Goal: Information Seeking & Learning: Learn about a topic

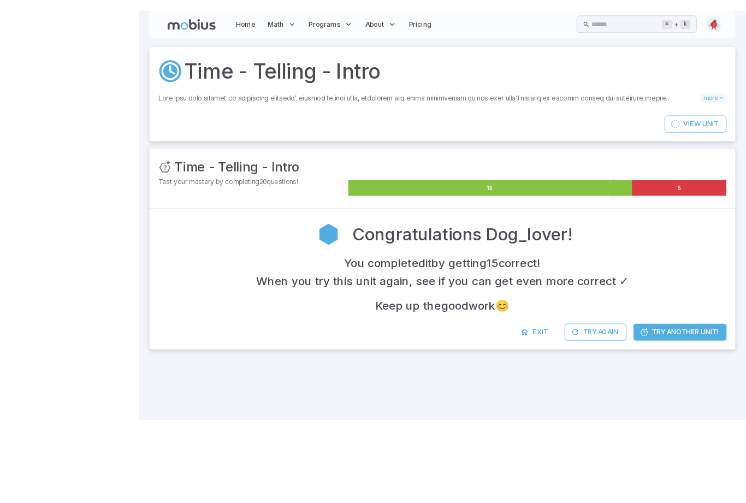
scroll to position [35, 0]
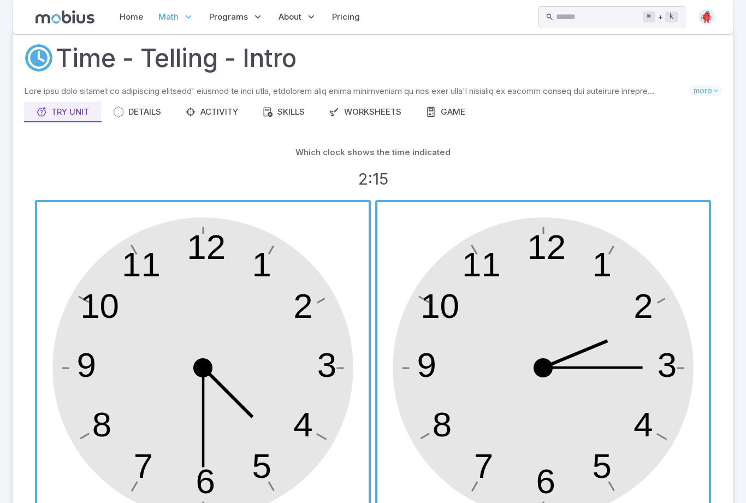
scroll to position [175, 0]
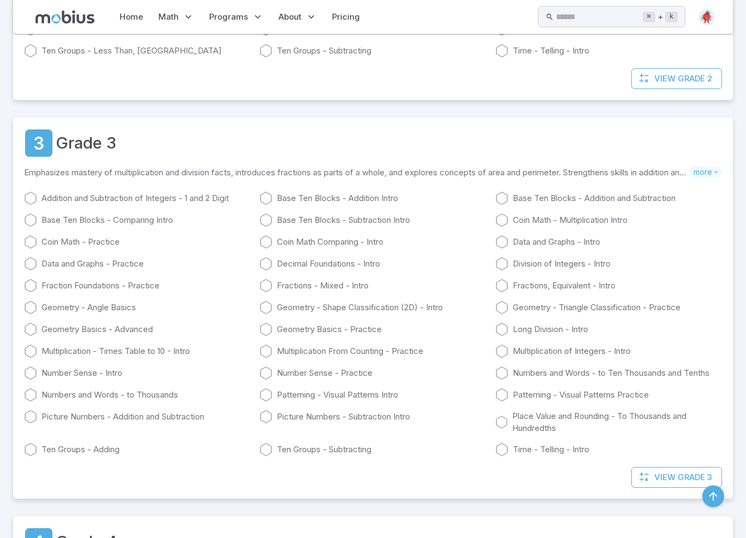
scroll to position [684, 0]
click at [506, 335] on icon at bounding box center [501, 329] width 13 height 13
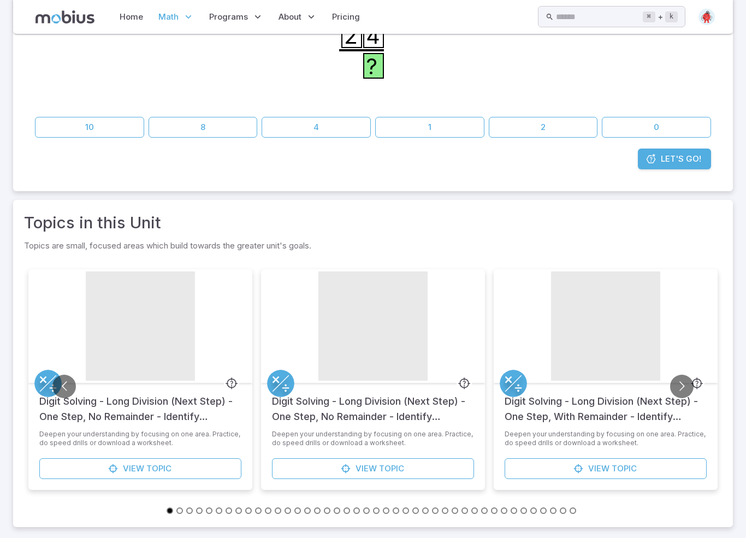
scroll to position [26, 0]
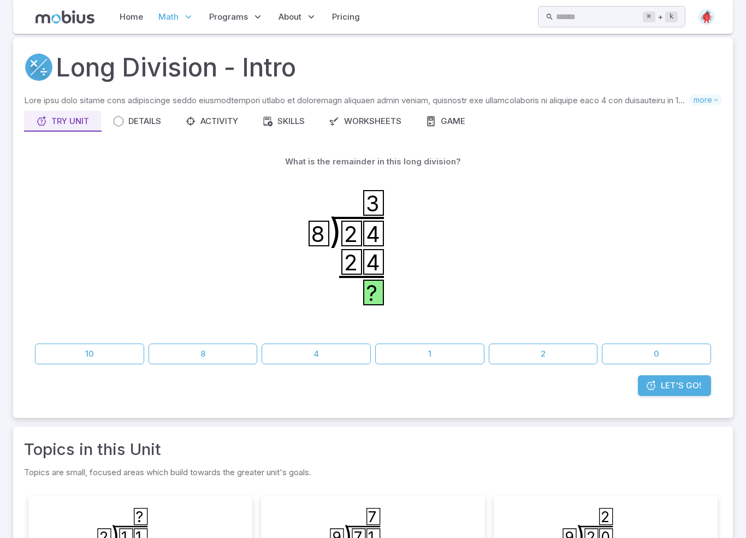
click at [332, 237] on icon ") 2 4 8 3 2 4 ?" at bounding box center [373, 254] width 164 height 164
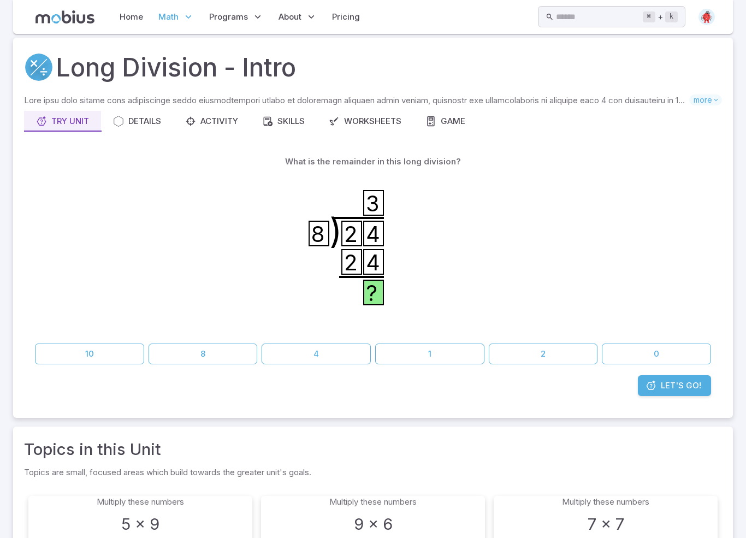
click at [675, 364] on button "0" at bounding box center [656, 353] width 109 height 21
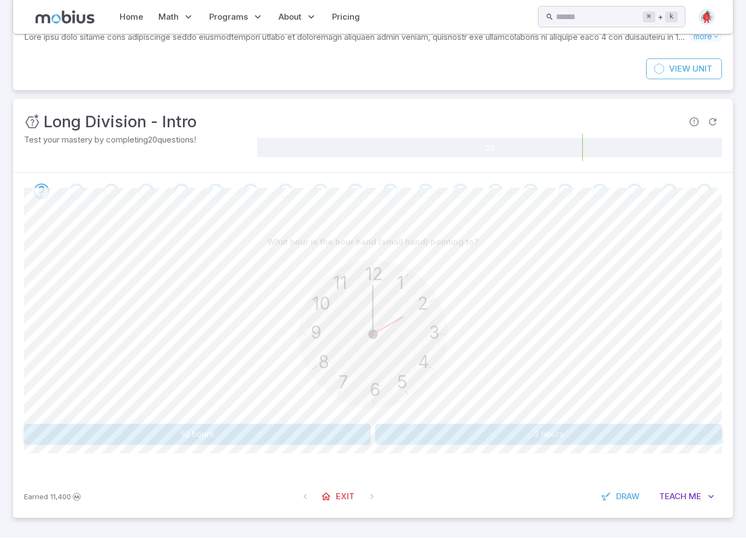
scroll to position [98, 0]
click at [600, 445] on button "2 hours" at bounding box center [548, 434] width 347 height 21
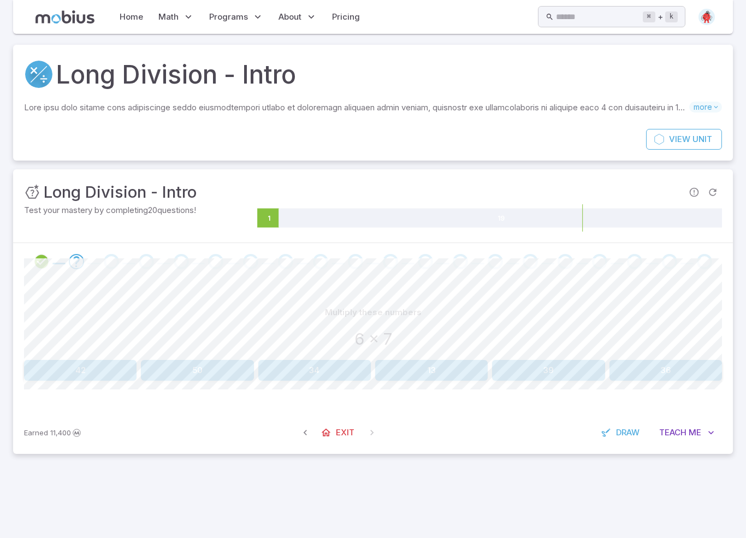
scroll to position [0, 0]
click at [727, 121] on div "Long Division - Intro Skills you will learn include: Division by single digits …" at bounding box center [373, 87] width 720 height 84
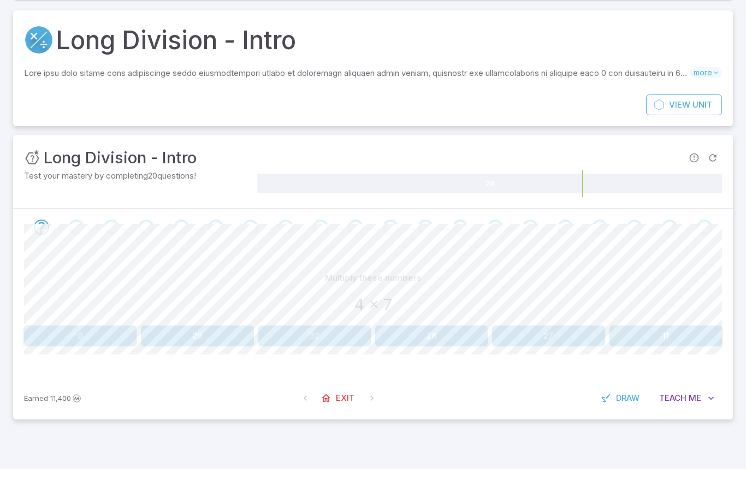
scroll to position [35, 0]
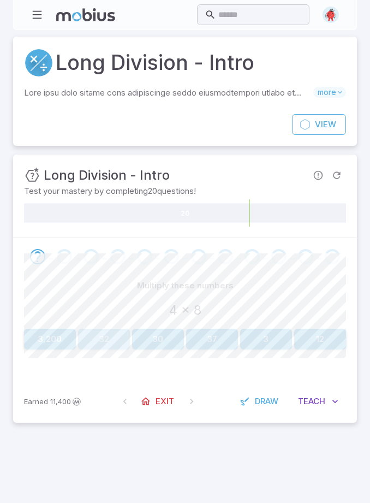
click at [100, 349] on button "32" at bounding box center [104, 339] width 52 height 21
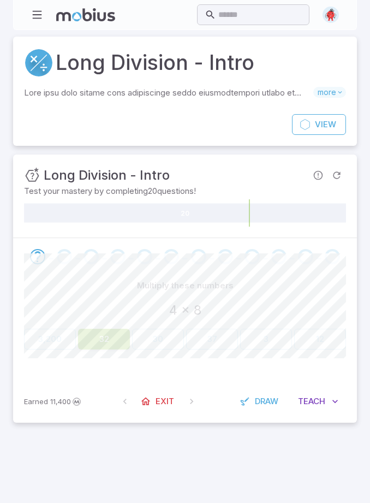
click at [108, 349] on button "32" at bounding box center [104, 339] width 52 height 21
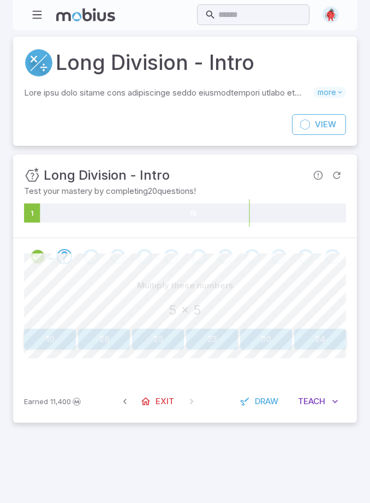
click at [257, 349] on button "30" at bounding box center [266, 339] width 52 height 21
click at [198, 349] on button "24" at bounding box center [212, 339] width 52 height 21
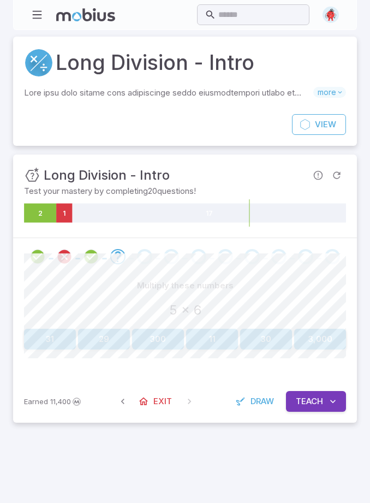
click at [93, 265] on icon "Review your answer" at bounding box center [91, 256] width 16 height 16
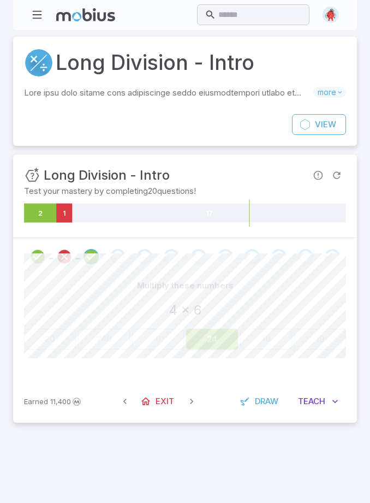
click at [127, 264] on div at bounding box center [118, 256] width 27 height 15
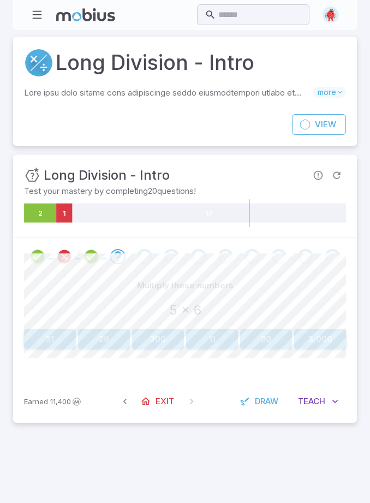
click at [128, 264] on div at bounding box center [118, 256] width 27 height 15
click at [147, 264] on div "Go to the next question" at bounding box center [144, 256] width 15 height 15
click at [117, 264] on div "Go to the next question" at bounding box center [117, 256] width 15 height 15
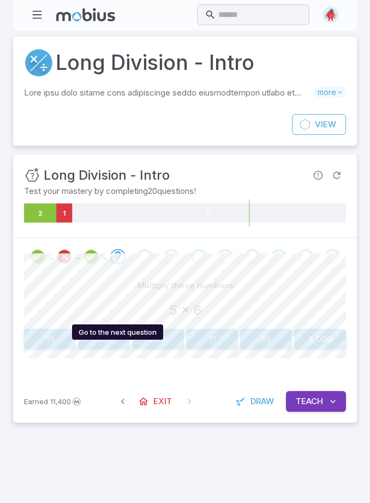
click at [270, 349] on button "30" at bounding box center [266, 339] width 52 height 21
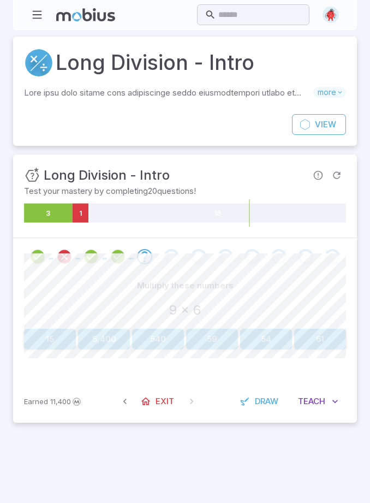
click at [269, 349] on button "54" at bounding box center [266, 339] width 52 height 21
click at [314, 349] on button "90" at bounding box center [320, 339] width 52 height 21
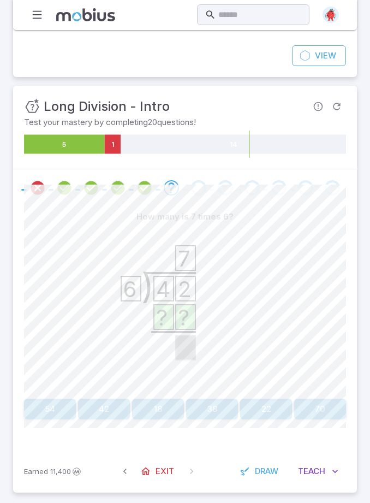
scroll to position [96, 0]
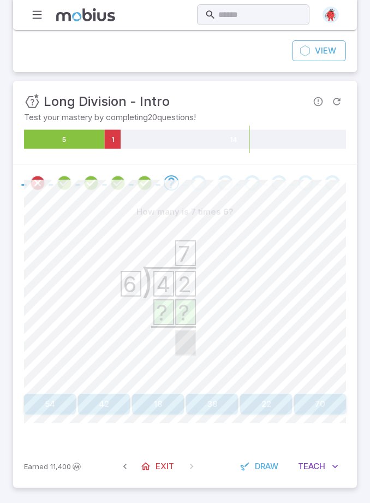
click at [213, 414] on button "38" at bounding box center [212, 404] width 52 height 21
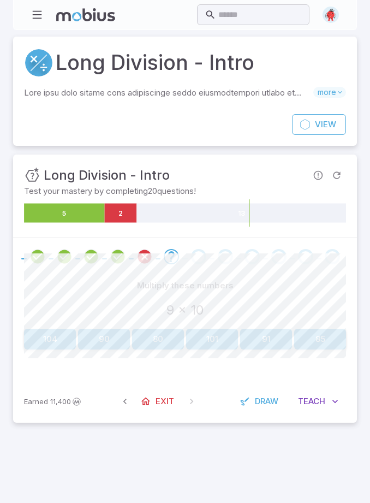
scroll to position [0, 0]
click at [103, 349] on button "90" at bounding box center [104, 339] width 52 height 21
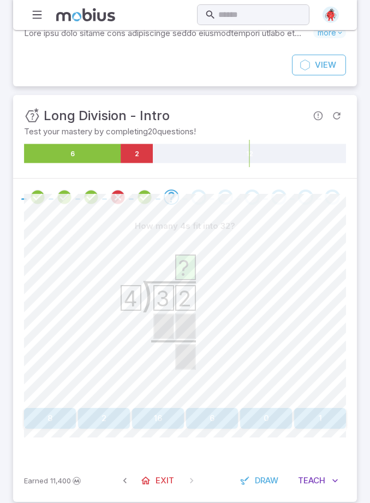
scroll to position [71, 0]
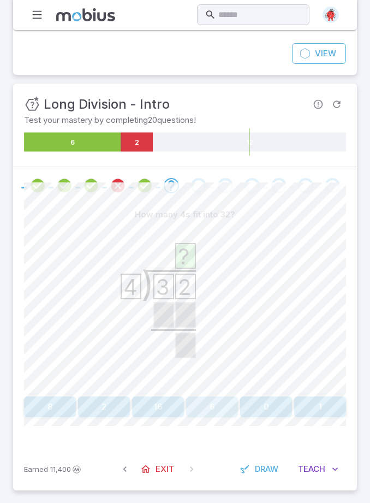
click at [192, 417] on button "6" at bounding box center [212, 406] width 52 height 21
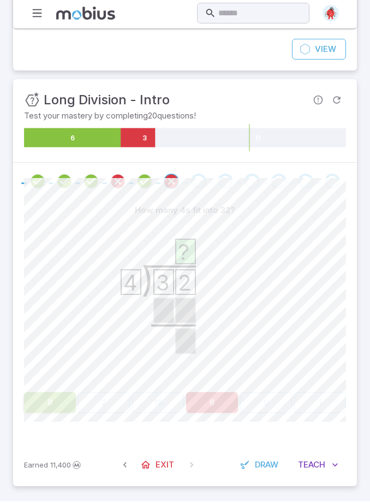
scroll to position [0, 0]
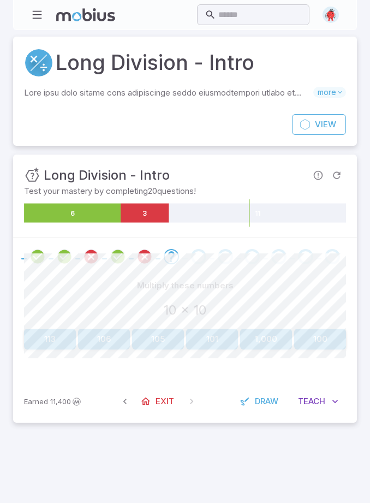
click at [81, 380] on div "Multiply these numbers 10 x 10 113 106 105 101 1,000 100" at bounding box center [185, 327] width 322 height 105
click at [316, 349] on button "100" at bounding box center [320, 339] width 52 height 21
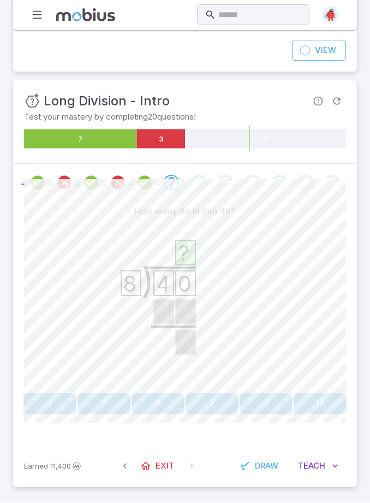
scroll to position [96, 0]
click at [106, 414] on button "7" at bounding box center [104, 404] width 52 height 21
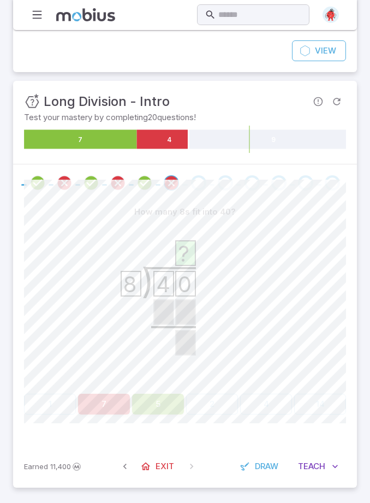
scroll to position [0, 0]
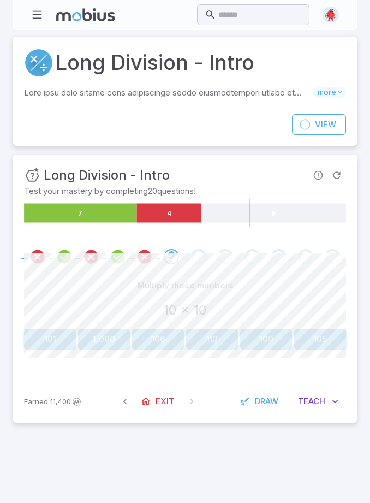
click at [263, 349] on button "100" at bounding box center [266, 339] width 52 height 21
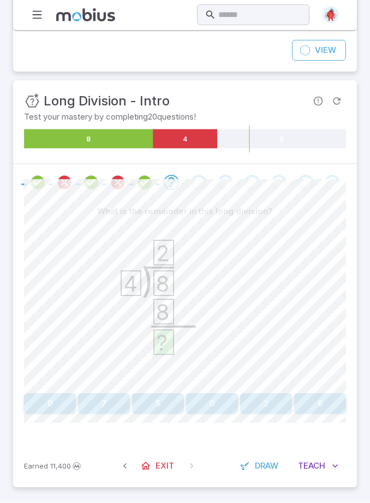
scroll to position [92, 0]
click at [171, 414] on button "5" at bounding box center [158, 404] width 52 height 21
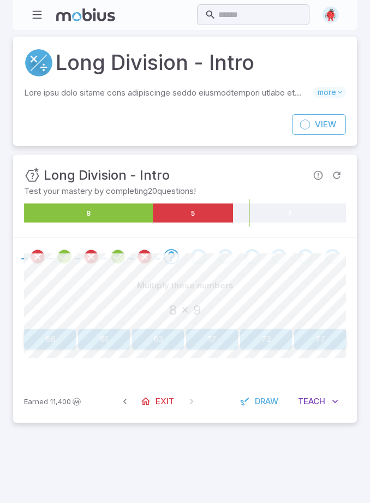
scroll to position [0, 0]
click at [274, 349] on button "72" at bounding box center [266, 339] width 52 height 21
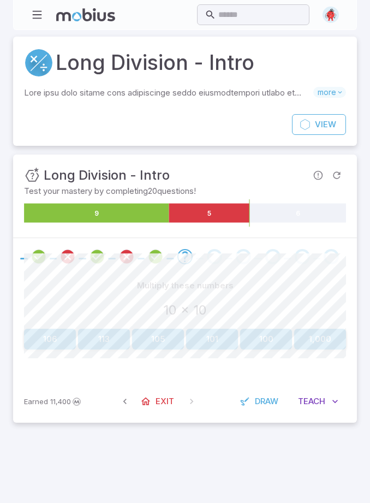
click at [271, 349] on button "100" at bounding box center [266, 339] width 52 height 21
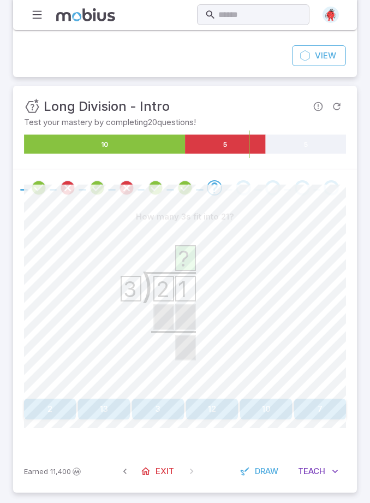
scroll to position [70, 0]
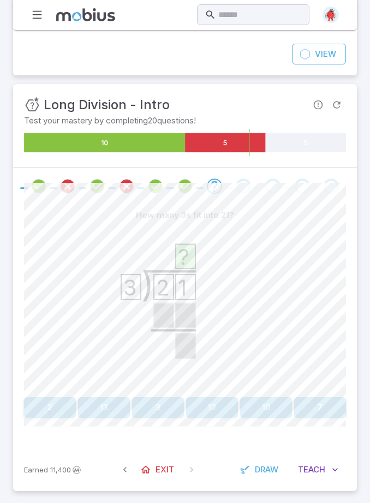
click at [260, 418] on button "10" at bounding box center [266, 407] width 52 height 21
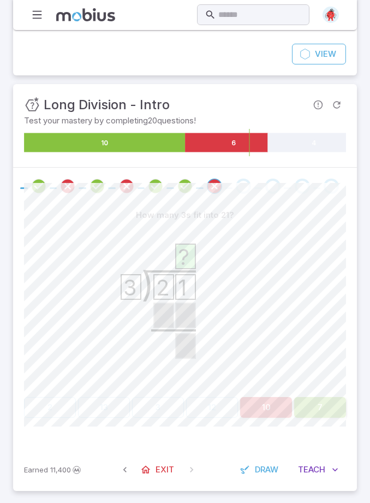
scroll to position [0, 0]
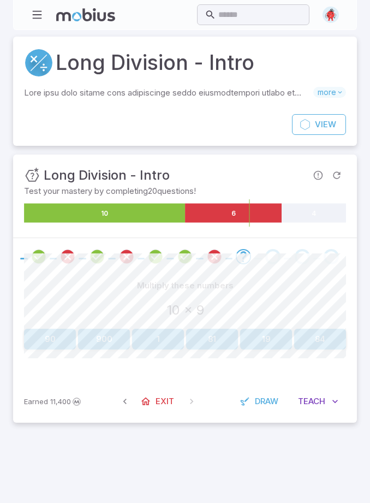
click at [41, 349] on button "90" at bounding box center [50, 339] width 52 height 21
click at [98, 349] on button "100" at bounding box center [104, 339] width 52 height 21
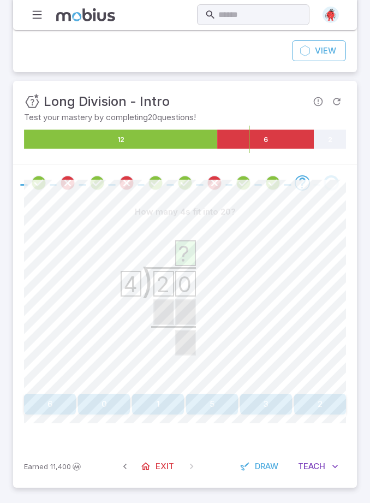
scroll to position [96, 0]
click at [50, 414] on button "6" at bounding box center [50, 404] width 52 height 21
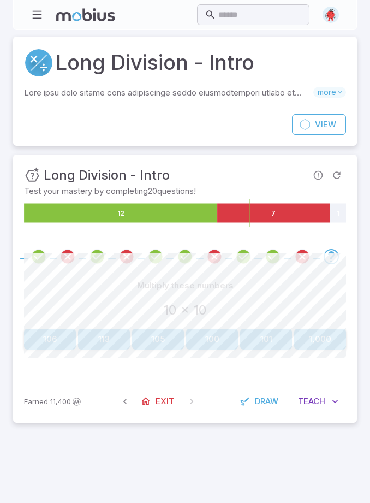
scroll to position [0, 0]
click at [228, 349] on button "100" at bounding box center [212, 339] width 52 height 21
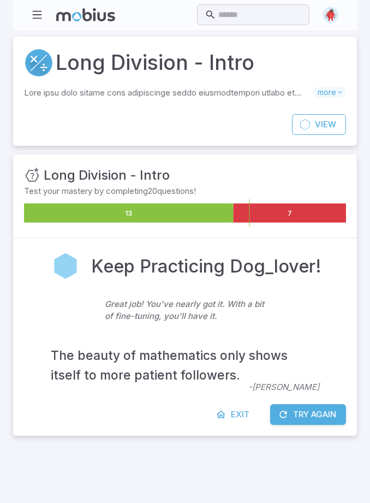
click at [234, 420] on span "Exit" at bounding box center [240, 414] width 19 height 12
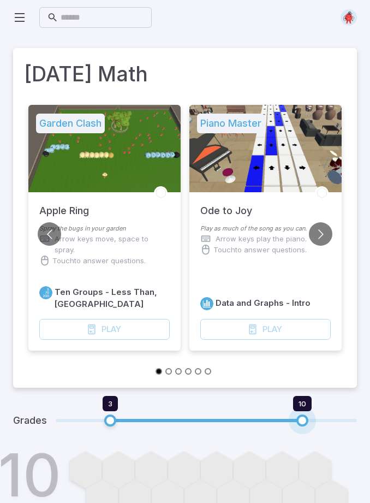
type input "**"
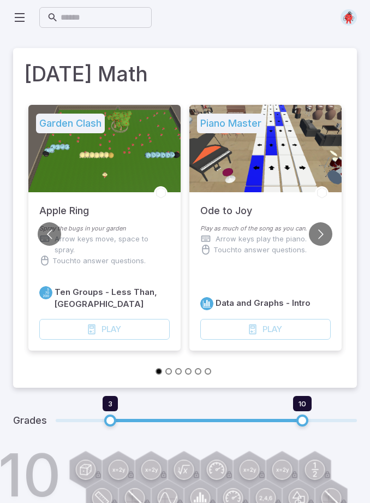
click at [25, 19] on icon at bounding box center [19, 17] width 13 height 13
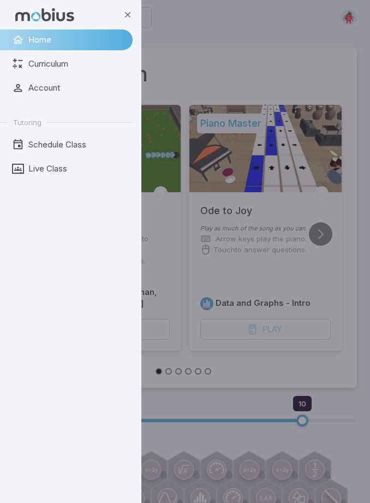
click at [70, 70] on link "Curriculum" at bounding box center [66, 64] width 133 height 21
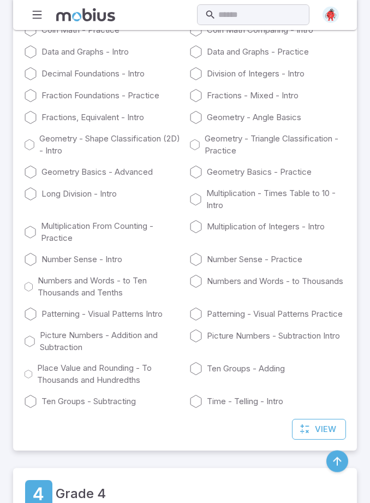
scroll to position [1266, 0]
click at [94, 386] on link "Place Value and Rounding - To Thousands and Hundredths" at bounding box center [102, 374] width 157 height 24
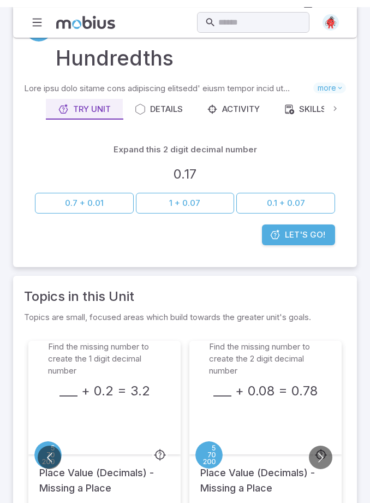
scroll to position [0, 0]
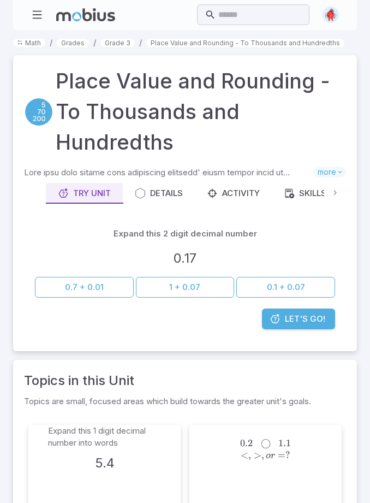
click at [112, 46] on link "Grade 3" at bounding box center [117, 43] width 34 height 8
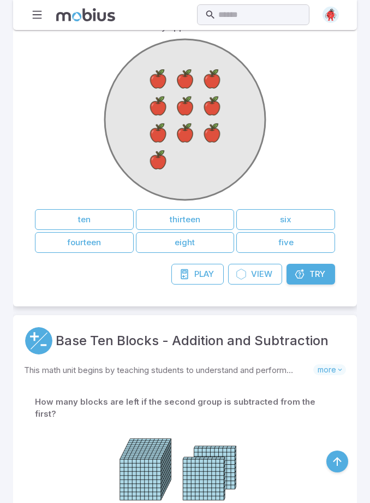
scroll to position [6057, 0]
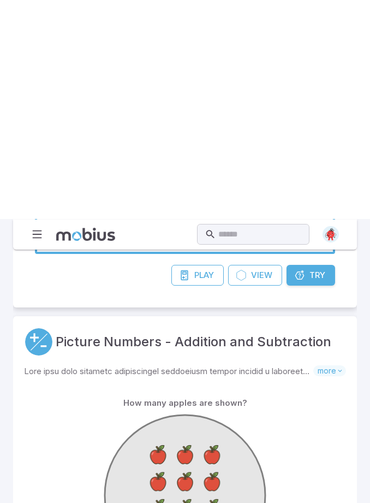
click at [257, 14] on input "text" at bounding box center [260, 14] width 84 height 21
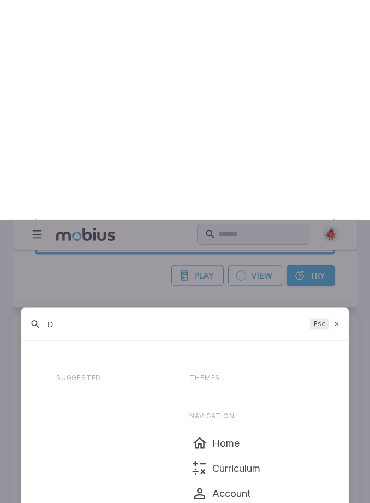
scroll to position [5838, 0]
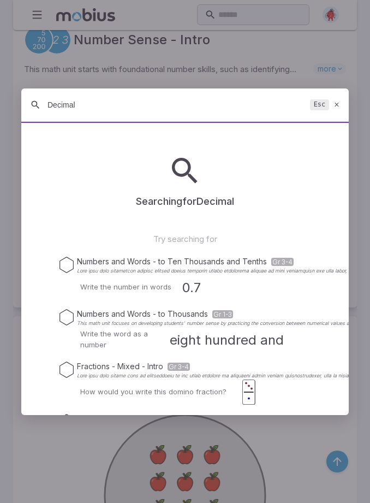
type input "Decimals"
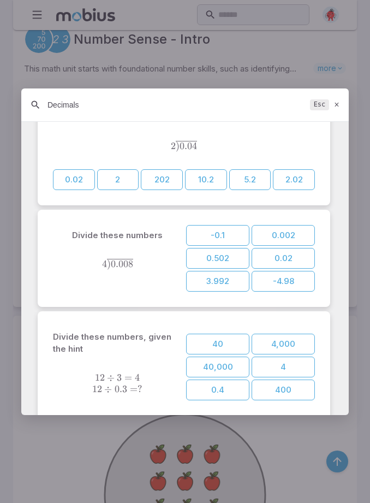
scroll to position [1478, 0]
click at [284, 392] on button "400" at bounding box center [283, 390] width 63 height 21
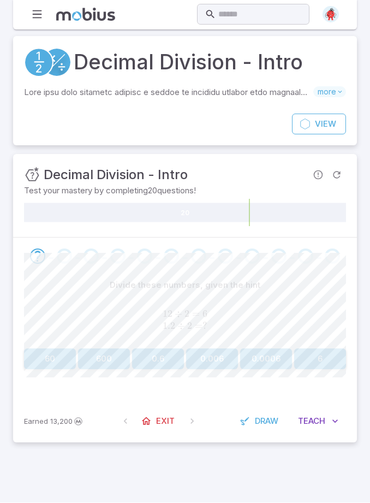
scroll to position [0, 0]
click at [250, 15] on input "text" at bounding box center [260, 14] width 84 height 21
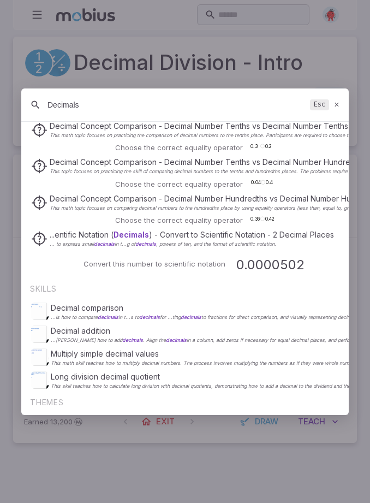
scroll to position [256, 0]
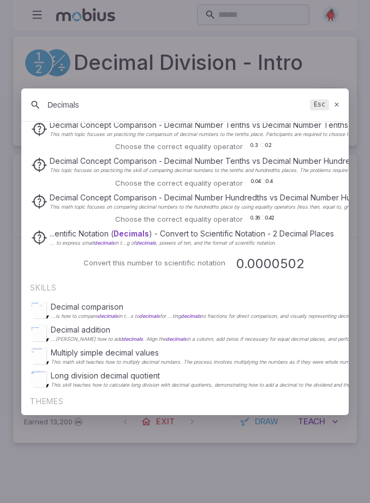
type input "Decimals"
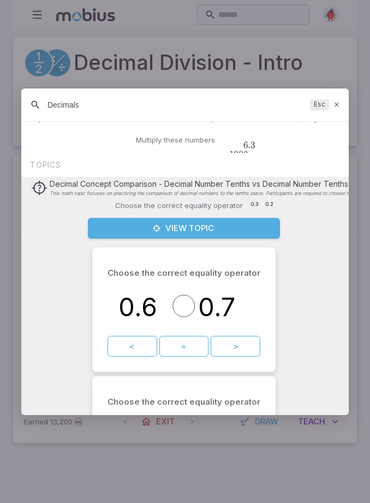
scroll to position [195, 0]
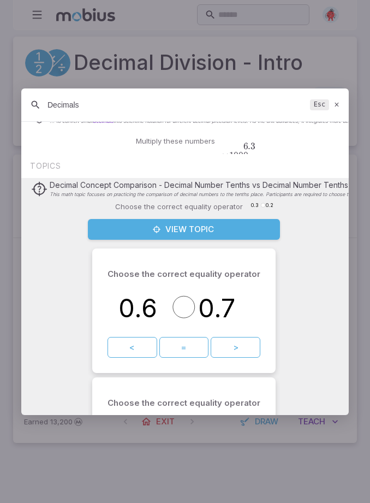
click at [140, 353] on button "<" at bounding box center [133, 347] width 50 height 21
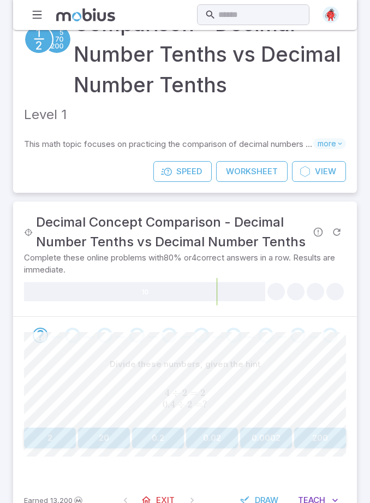
scroll to position [84, 0]
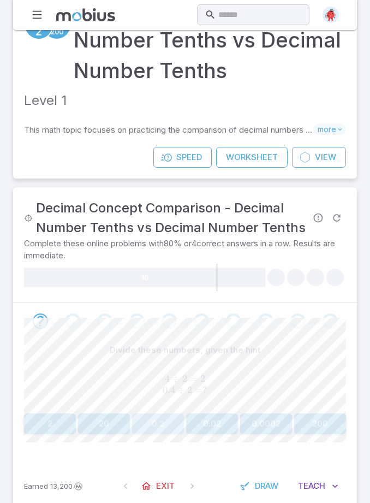
click at [162, 434] on button "0.2" at bounding box center [158, 423] width 52 height 21
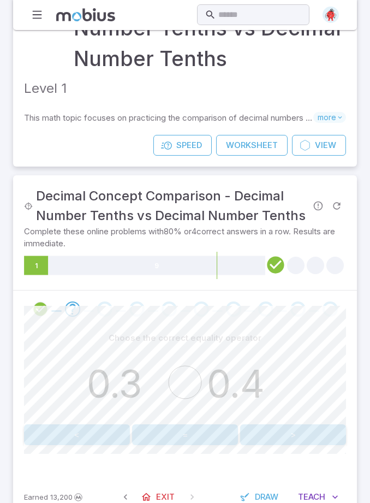
scroll to position [107, 0]
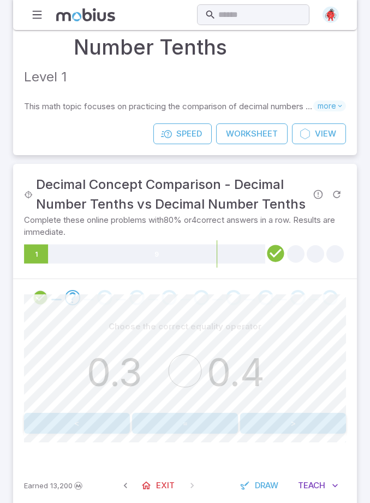
click at [96, 434] on button "<" at bounding box center [77, 423] width 106 height 21
click at [93, 434] on button "<" at bounding box center [77, 423] width 106 height 21
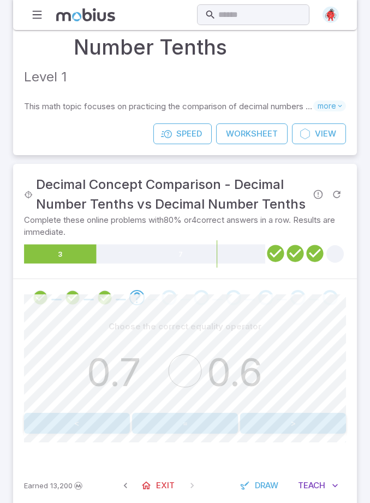
click at [298, 434] on button ">" at bounding box center [293, 423] width 106 height 21
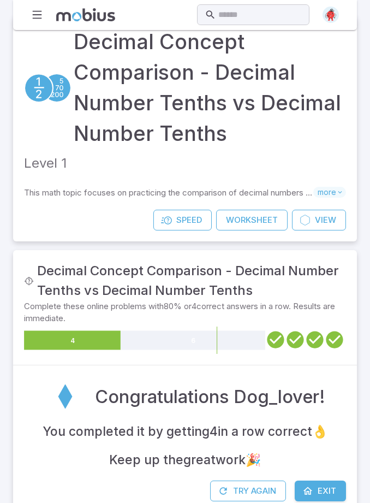
scroll to position [0, 0]
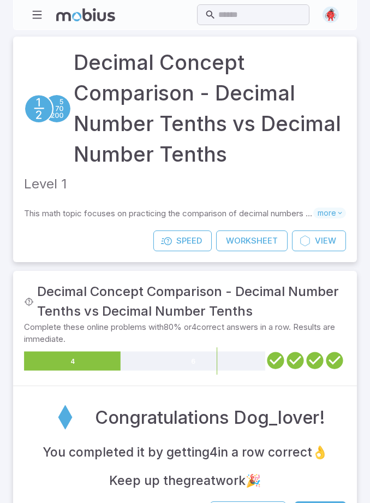
click at [330, 247] on span "View" at bounding box center [325, 241] width 21 height 12
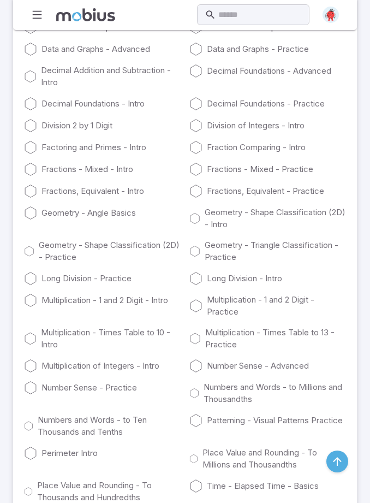
scroll to position [1832, 0]
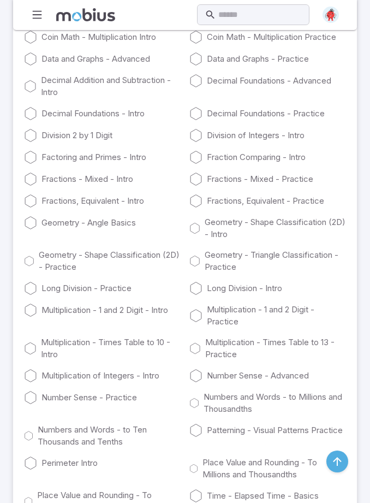
click at [71, 120] on link "Decimal Foundations - Intro" at bounding box center [102, 113] width 157 height 13
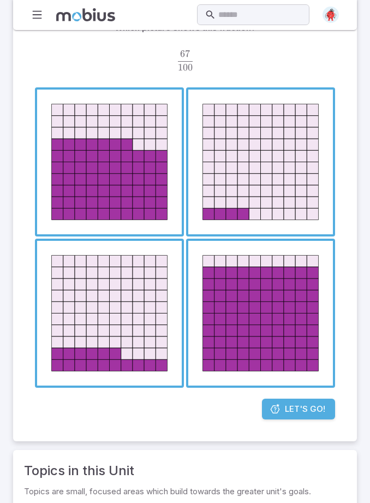
scroll to position [175, 0]
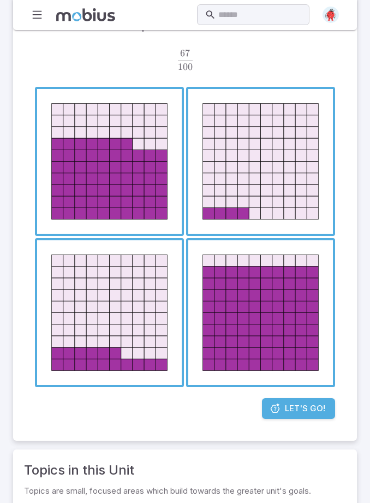
click at [101, 232] on span "button" at bounding box center [109, 162] width 145 height 145
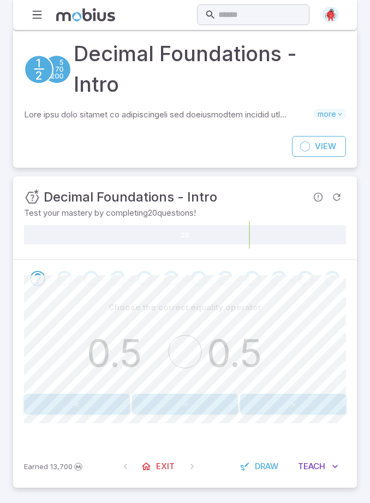
scroll to position [31, 0]
click at [309, 152] on icon at bounding box center [305, 146] width 11 height 11
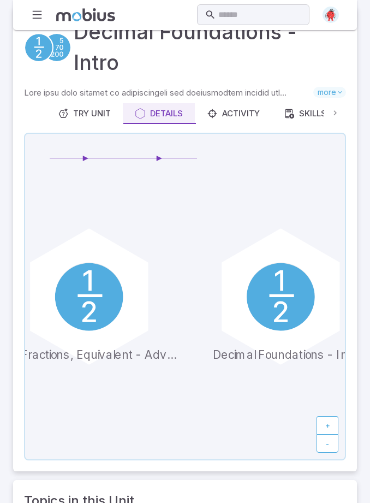
scroll to position [15, 0]
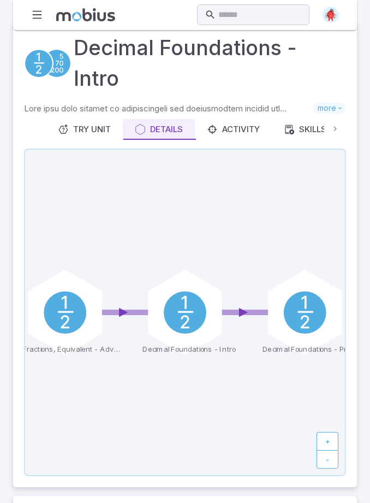
click at [189, 312] on icon at bounding box center [185, 312] width 15 height 0
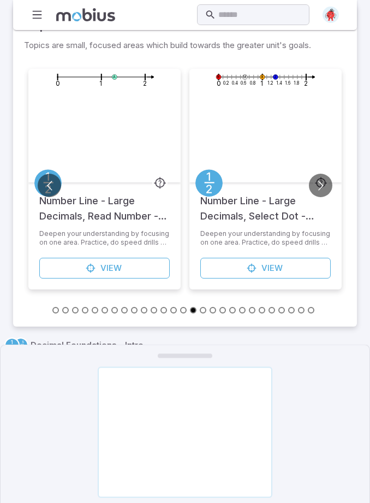
scroll to position [507, 0]
click at [318, 245] on html "Home Math Grade 1 Grade 2 Grade 3 Grade 4 Grade 5 Grade 6 Grade 7 Grade 8 Grade…" at bounding box center [185, 37] width 370 height 1088
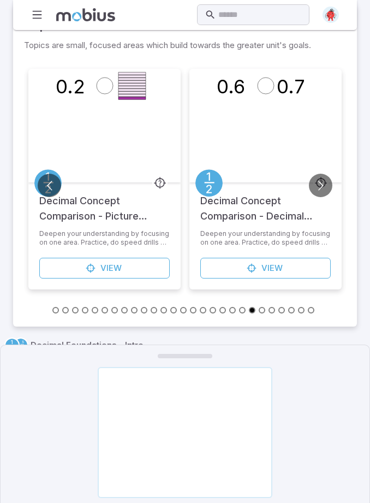
click at [56, 368] on html "Home Math Grade 1 Grade 2 Grade 3 Grade 4 Grade 5 Grade 6 Grade 7 Grade 8 Grade…" at bounding box center [185, 37] width 370 height 1088
click at [48, 247] on html "Home Math Grade 1 Grade 2 Grade 3 Grade 4 Grade 5 Grade 6 Grade 7 Grade 8 Grade…" at bounding box center [185, 37] width 370 height 1088
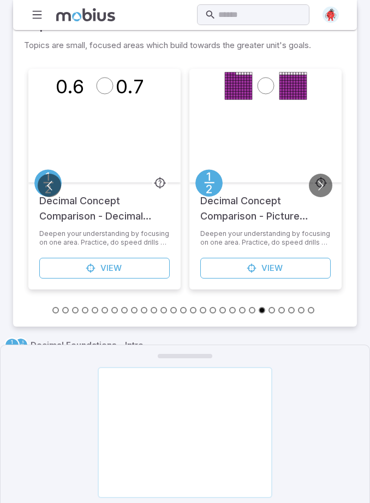
click at [46, 236] on html "Home Math Grade 1 Grade 2 Grade 3 Grade 4 Grade 5 Grade 6 Grade 7 Grade 8 Grade…" at bounding box center [185, 37] width 370 height 1088
click at [56, 247] on html "Home Math Grade 1 Grade 2 Grade 3 Grade 4 Grade 5 Grade 6 Grade 7 Grade 8 Grade…" at bounding box center [185, 37] width 370 height 1088
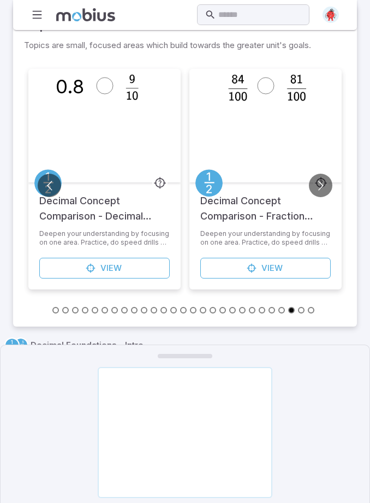
click at [94, 328] on html "Home Math Grade 1 Grade 2 Grade 3 Grade 4 Grade 5 Grade 6 Grade 7 Grade 8 Grade…" at bounding box center [185, 37] width 370 height 1088
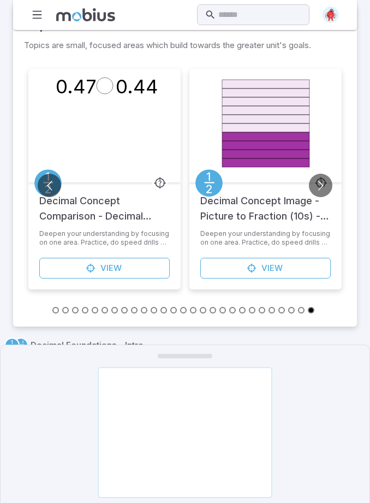
click at [52, 246] on html "Home Math Grade 1 Grade 2 Grade 3 Grade 4 Grade 5 Grade 6 Grade 7 Grade 8 Grade…" at bounding box center [185, 37] width 370 height 1088
click at [57, 247] on html "Home Math Grade 1 Grade 2 Grade 3 Grade 4 Grade 5 Grade 6 Grade 7 Grade 8 Grade…" at bounding box center [185, 37] width 370 height 1088
click at [51, 244] on html "Home Math Grade 1 Grade 2 Grade 3 Grade 4 Grade 5 Grade 6 Grade 7 Grade 8 Grade…" at bounding box center [185, 37] width 370 height 1088
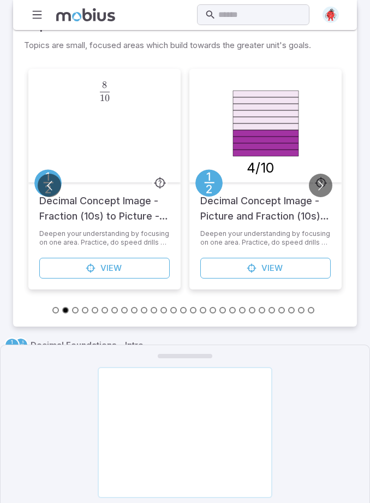
click at [303, 465] on div at bounding box center [185, 432] width 369 height 131
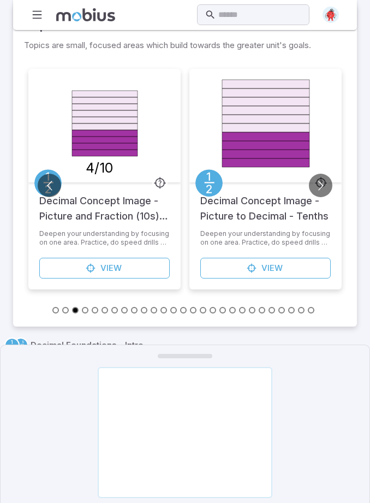
click at [317, 246] on html "Home Math Grade 1 Grade 2 Grade 3 Grade 4 Grade 5 Grade 6 Grade 7 Grade 8 Grade…" at bounding box center [185, 37] width 370 height 1088
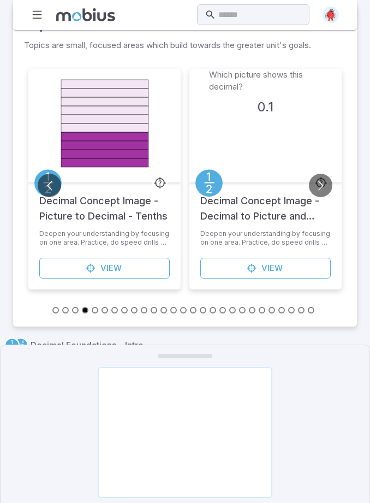
click at [260, 327] on html "Home Math Grade 1 Grade 2 Grade 3 Grade 4 Grade 5 Grade 6 Grade 7 Grade 8 Grade…" at bounding box center [185, 37] width 370 height 1088
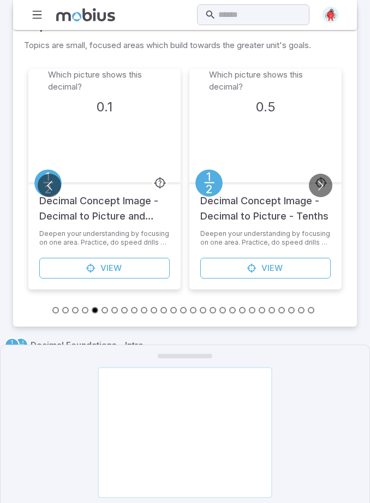
click at [251, 244] on html "Home Math Grade 1 Grade 2 Grade 3 Grade 4 Grade 5 Grade 6 Grade 7 Grade 8 Grade…" at bounding box center [185, 37] width 370 height 1088
click at [245, 200] on html "Home Math Grade 1 Grade 2 Grade 3 Grade 4 Grade 5 Grade 6 Grade 7 Grade 8 Grade…" at bounding box center [185, 37] width 370 height 1088
click at [121, 251] on html "Home Math Grade 1 Grade 2 Grade 3 Grade 4 Grade 5 Grade 6 Grade 7 Grade 8 Grade…" at bounding box center [185, 37] width 370 height 1088
click at [102, 192] on html "Home Math Grade 1 Grade 2 Grade 3 Grade 4 Grade 5 Grade 6 Grade 7 Grade 8 Grade…" at bounding box center [185, 37] width 370 height 1088
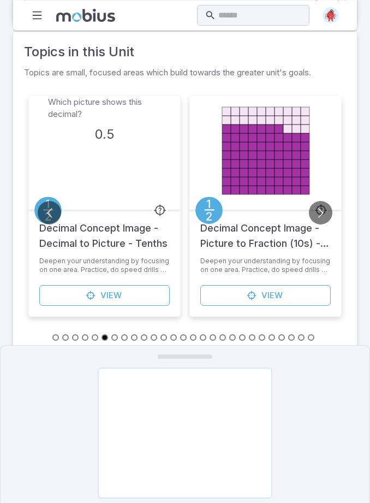
scroll to position [431, 0]
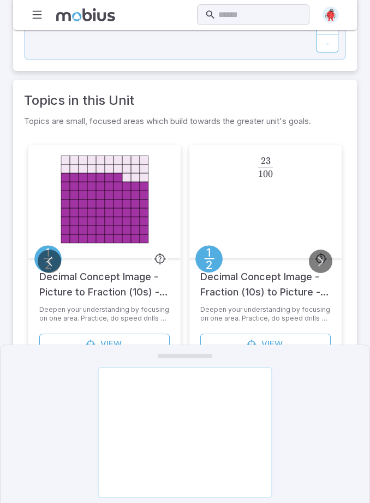
click at [97, 263] on html "Home Math Grade 1 Grade 2 Grade 3 Grade 4 Grade 5 Grade 6 Grade 7 Grade 8 Grade…" at bounding box center [185, 113] width 370 height 1088
click at [247, 266] on html "Home Math Grade 1 Grade 2 Grade 3 Grade 4 Grade 5 Grade 6 Grade 7 Grade 8 Grade…" at bounding box center [185, 113] width 370 height 1088
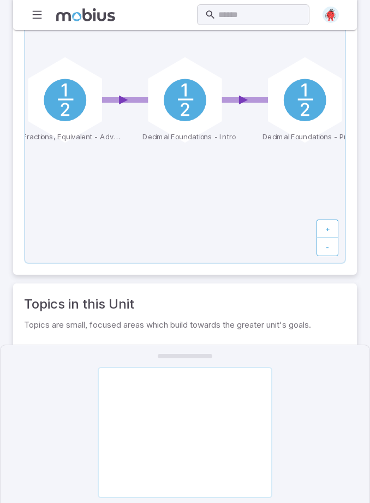
scroll to position [228, 0]
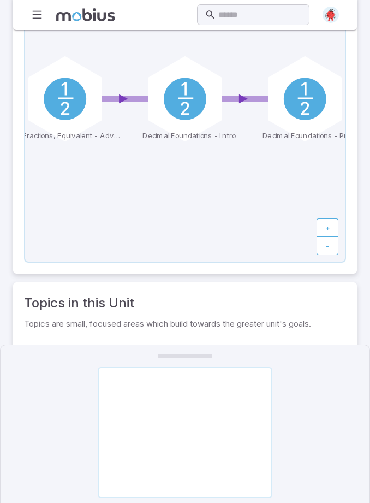
click at [176, 120] on circle at bounding box center [185, 99] width 43 height 43
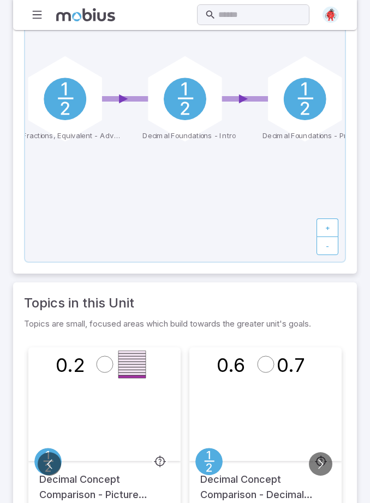
click at [103, 382] on icon "0.2" at bounding box center [104, 364] width 109 height 34
click at [103, 372] on circle at bounding box center [105, 364] width 16 height 16
click at [75, 382] on icon "0.2" at bounding box center [104, 364] width 109 height 34
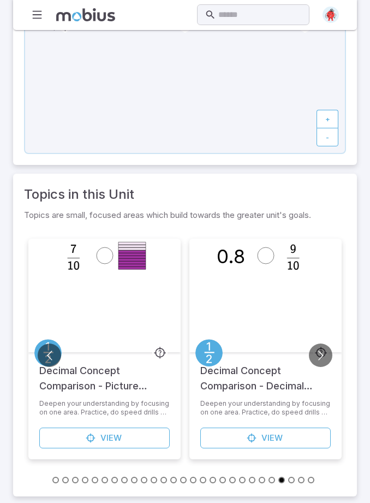
click at [317, 367] on button "Go to next slide" at bounding box center [320, 354] width 23 height 23
click at [81, 273] on image at bounding box center [73, 257] width 16 height 32
click at [98, 323] on div at bounding box center [105, 296] width 114 height 114
click at [291, 448] on link "View Topic" at bounding box center [265, 438] width 131 height 21
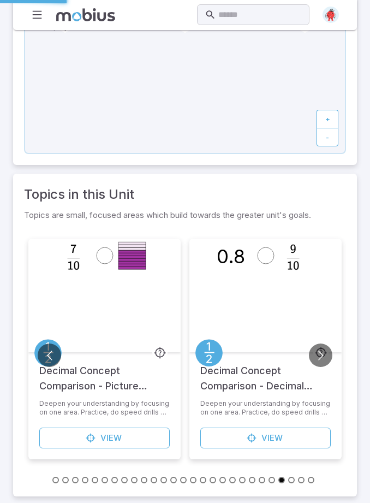
click at [278, 444] on span "View" at bounding box center [272, 438] width 21 height 12
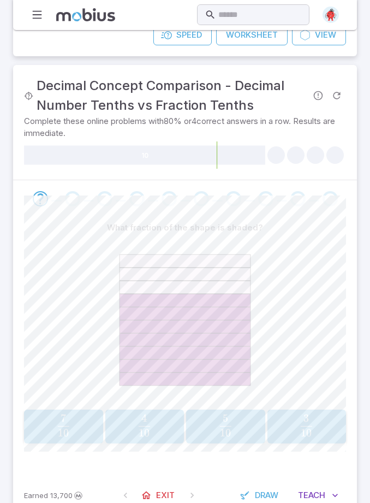
scroll to position [216, 0]
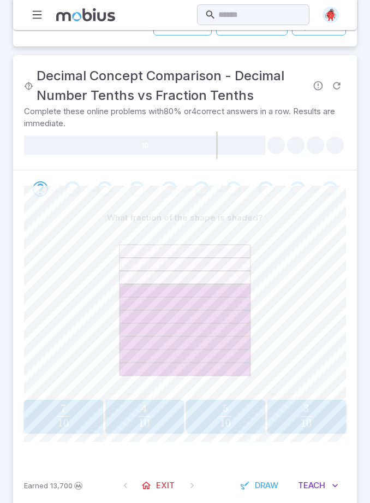
click at [66, 427] on span "button" at bounding box center [62, 423] width 11 height 8
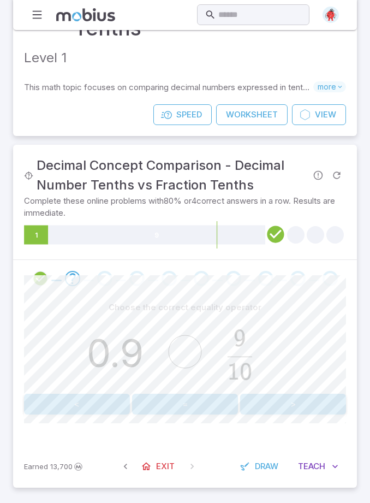
scroll to position [107, 0]
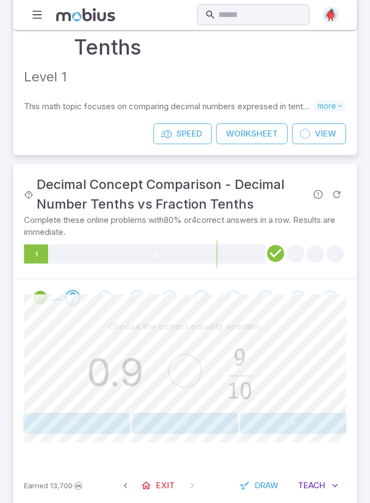
click at [200, 434] on button "=" at bounding box center [185, 423] width 106 height 21
click at [309, 432] on button ">" at bounding box center [293, 423] width 106 height 21
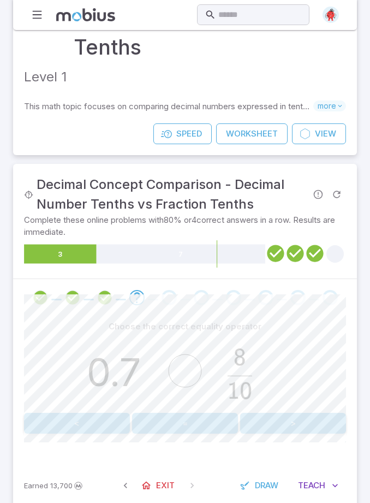
click at [85, 434] on button "<" at bounding box center [77, 423] width 106 height 21
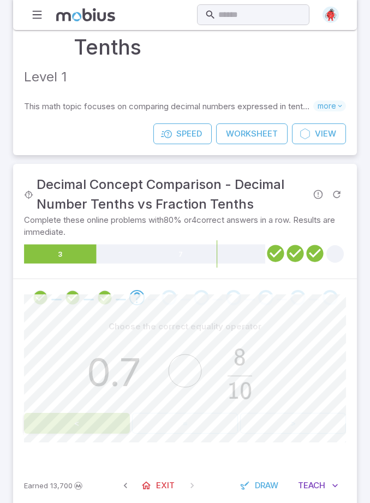
scroll to position [26, 0]
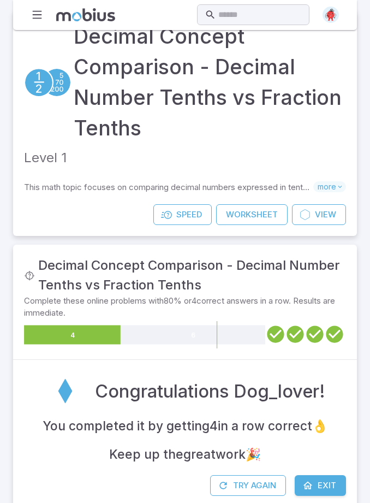
click at [247, 494] on button "Try Again" at bounding box center [248, 485] width 76 height 21
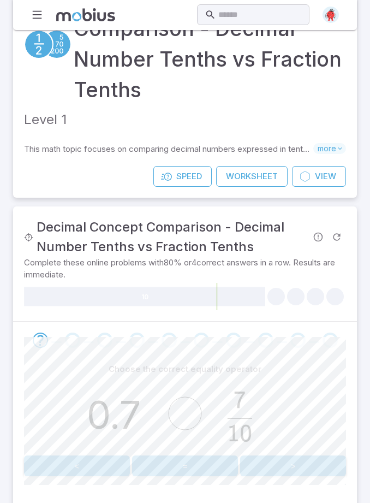
scroll to position [107, 0]
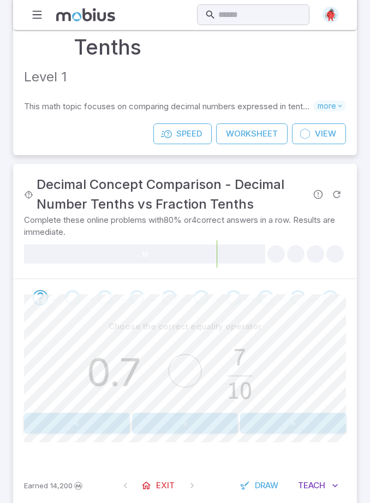
click at [186, 434] on button "=" at bounding box center [185, 423] width 106 height 21
click at [193, 434] on button "=" at bounding box center [185, 423] width 106 height 21
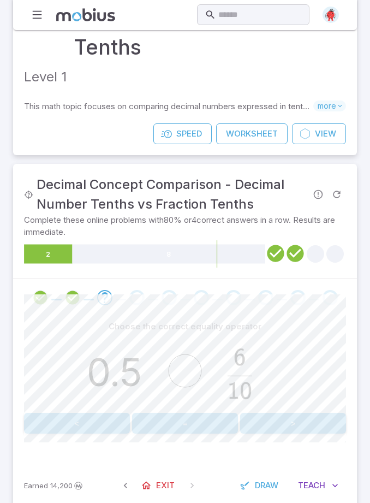
click at [67, 434] on button "<" at bounding box center [77, 423] width 106 height 21
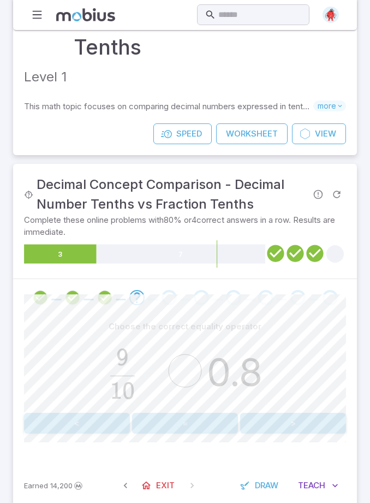
click at [274, 434] on button ">" at bounding box center [293, 423] width 106 height 21
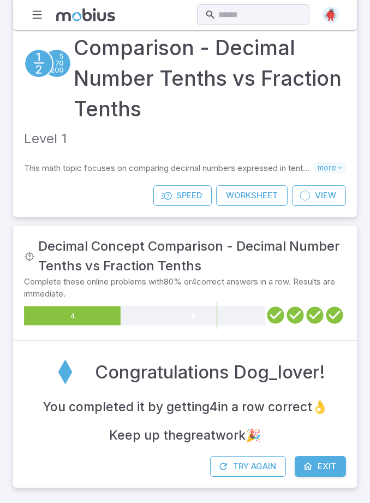
scroll to position [26, 0]
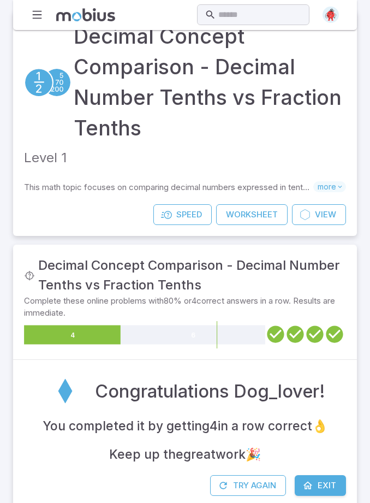
click at [327, 191] on span "more" at bounding box center [329, 186] width 33 height 11
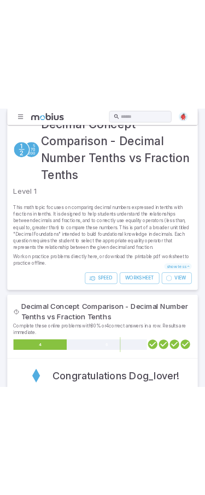
scroll to position [0, 0]
